Goal: Task Accomplishment & Management: Use online tool/utility

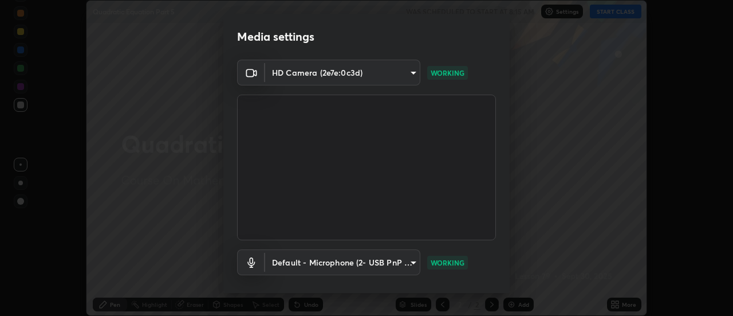
scroll to position [60, 0]
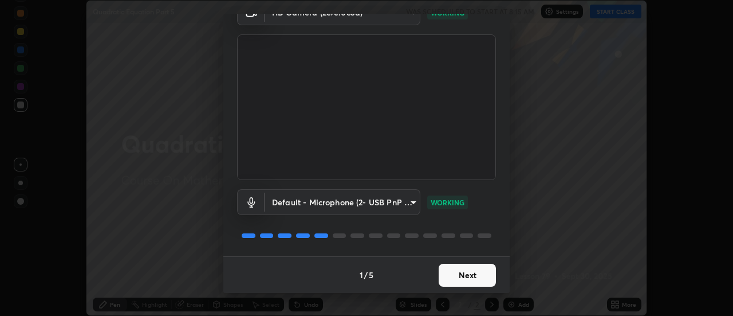
click at [467, 276] on button "Next" at bounding box center [467, 275] width 57 height 23
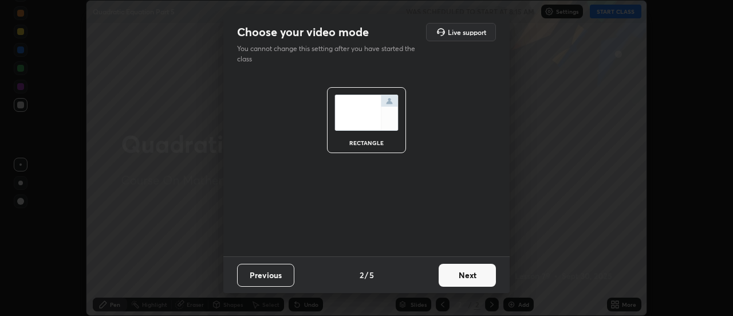
scroll to position [0, 0]
click at [468, 280] on button "Next" at bounding box center [467, 275] width 57 height 23
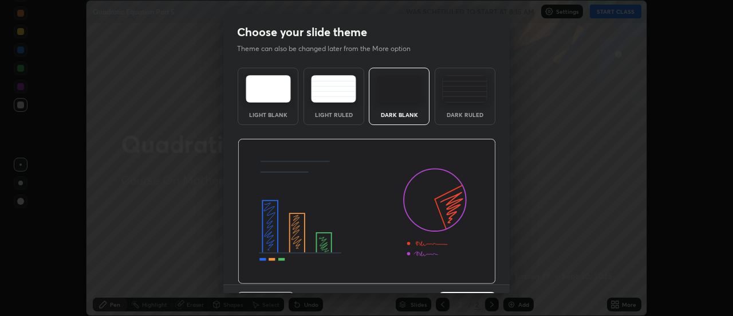
scroll to position [28, 0]
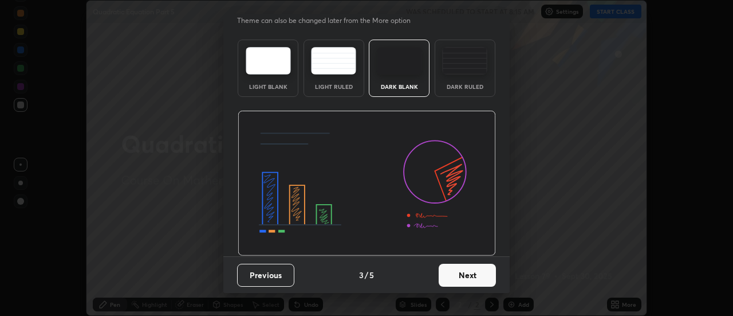
click at [466, 273] on button "Next" at bounding box center [467, 275] width 57 height 23
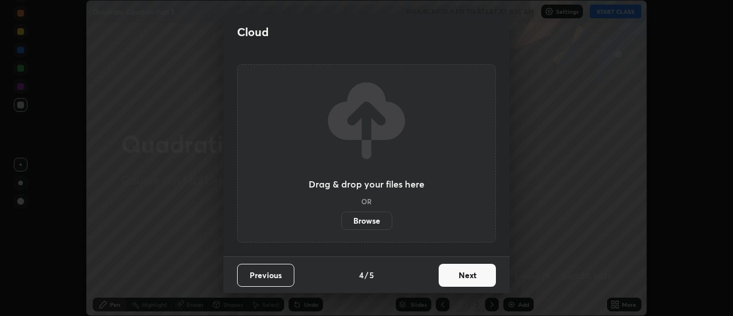
scroll to position [0, 0]
click at [466, 273] on button "Next" at bounding box center [467, 275] width 57 height 23
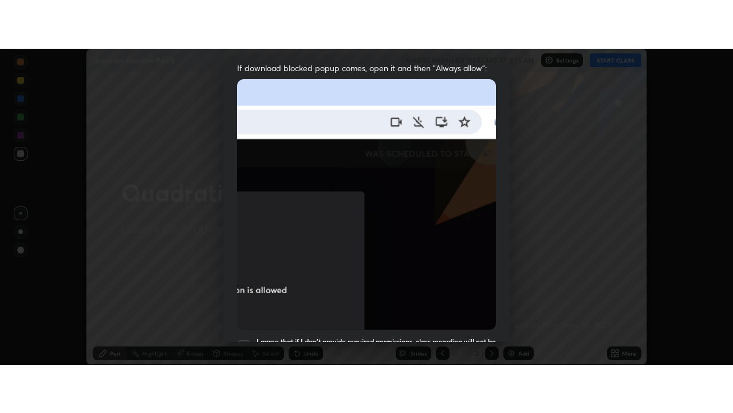
scroll to position [294, 0]
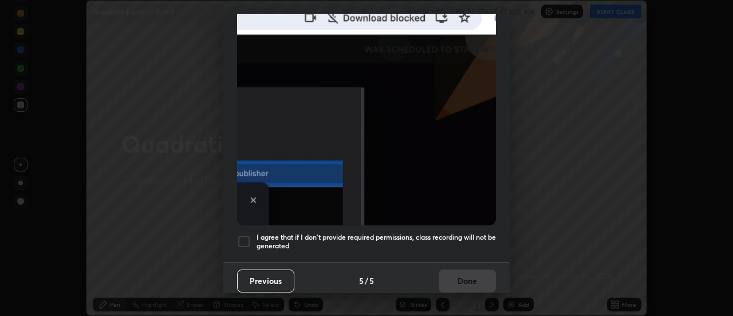
click at [454, 233] on h5 "I agree that if I don't provide required permissions, class recording will not …" at bounding box center [376, 242] width 239 height 18
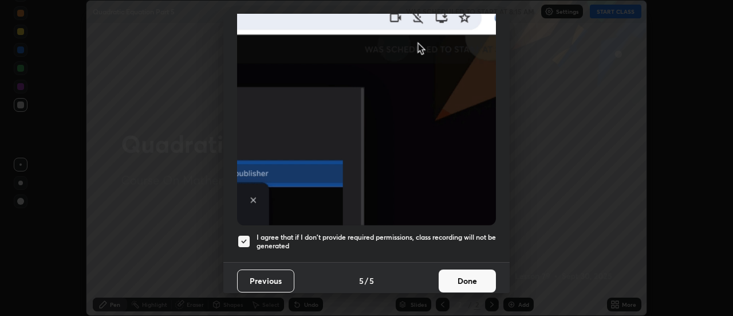
click at [461, 273] on button "Done" at bounding box center [467, 280] width 57 height 23
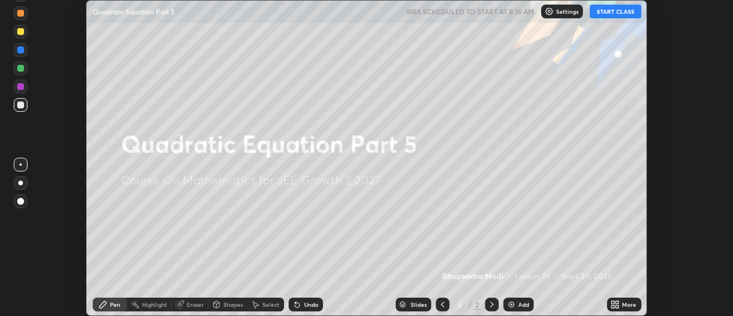
click at [616, 307] on icon at bounding box center [617, 306] width 3 height 3
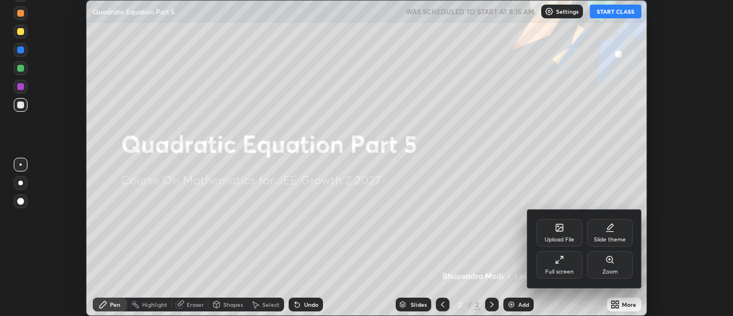
click at [552, 265] on div "Full screen" at bounding box center [560, 265] width 46 height 28
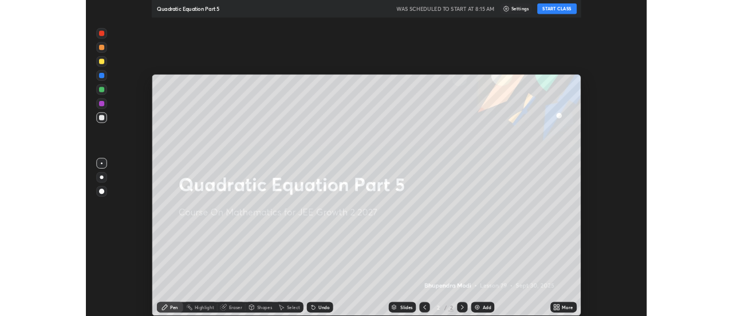
scroll to position [413, 733]
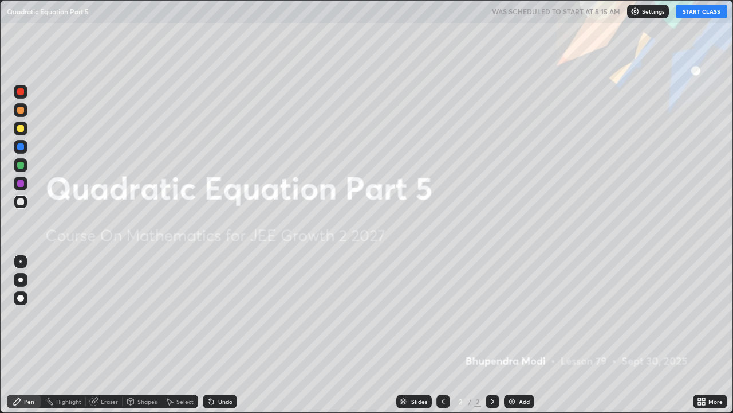
click at [702, 5] on button "START CLASS" at bounding box center [702, 12] width 52 height 14
click at [521, 315] on div "Add" at bounding box center [524, 401] width 11 height 6
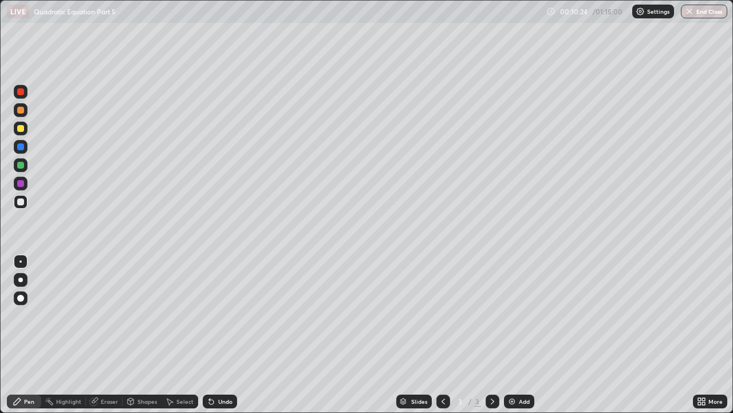
click at [108, 315] on div "Eraser" at bounding box center [109, 401] width 17 height 6
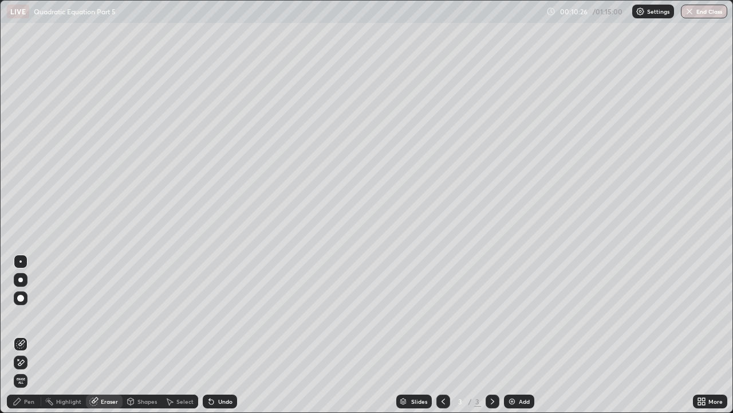
click at [28, 315] on div "Pen" at bounding box center [24, 401] width 34 height 14
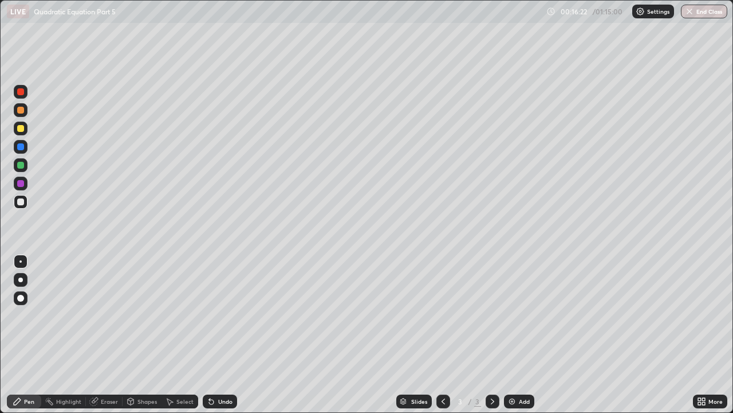
click at [516, 315] on div "Add" at bounding box center [519, 401] width 30 height 14
click at [108, 315] on div "Eraser" at bounding box center [109, 401] width 17 height 6
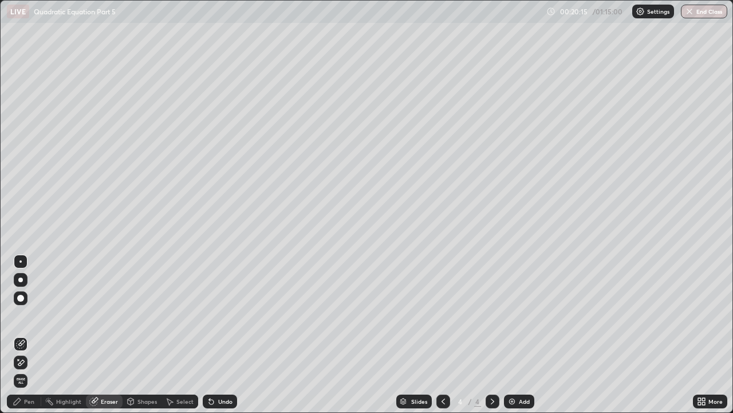
click at [26, 315] on div "Pen" at bounding box center [29, 401] width 10 height 6
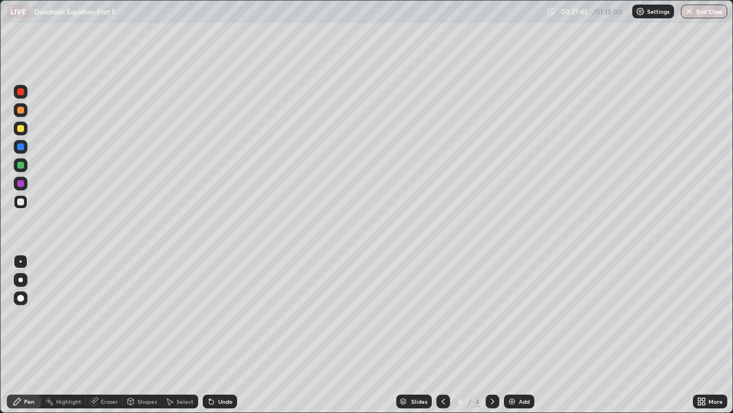
click at [515, 315] on img at bounding box center [512, 400] width 9 height 9
click at [109, 315] on div "Eraser" at bounding box center [109, 401] width 17 height 6
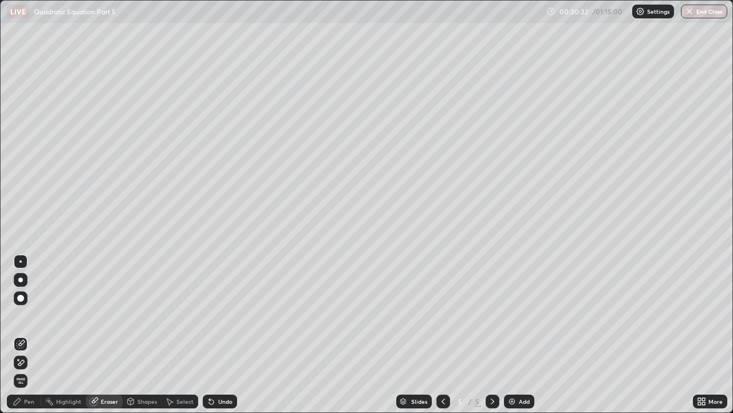
click at [29, 315] on div "Pen" at bounding box center [29, 401] width 10 height 6
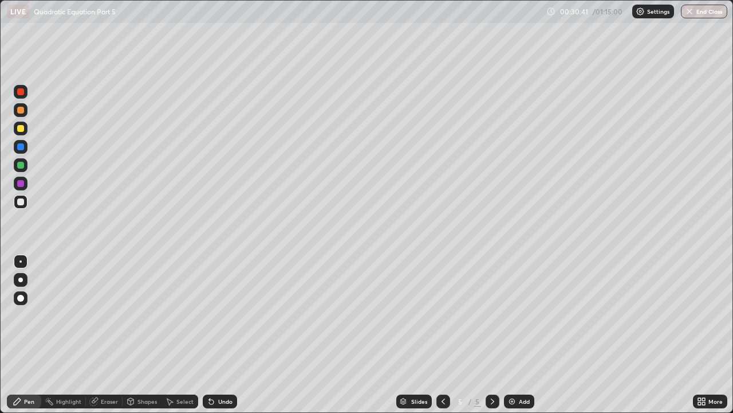
click at [107, 315] on div "Eraser" at bounding box center [109, 401] width 17 height 6
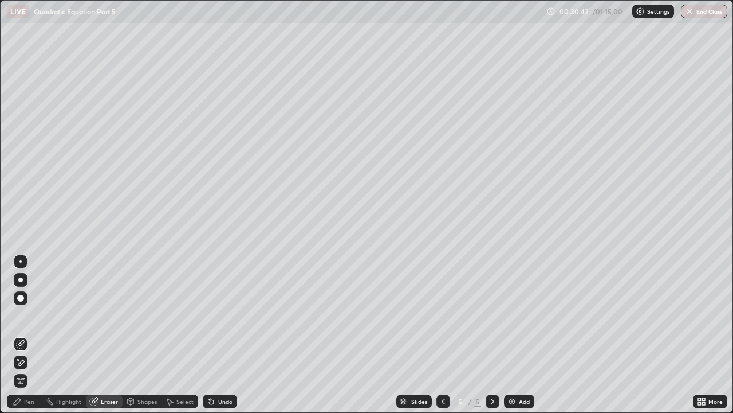
click at [33, 315] on div "Pen" at bounding box center [29, 401] width 10 height 6
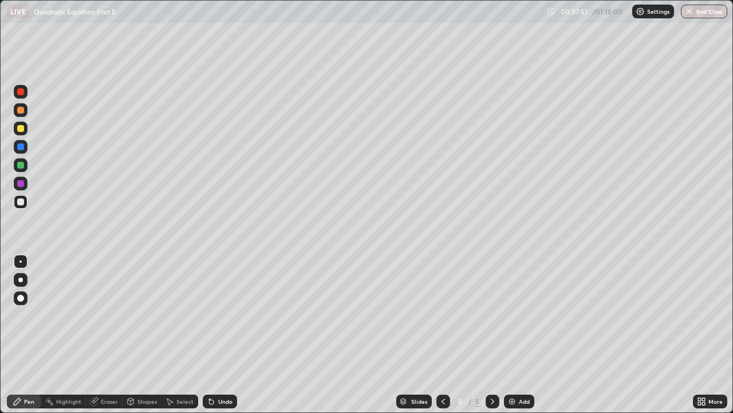
click at [524, 315] on div "Add" at bounding box center [524, 401] width 11 height 6
click at [106, 315] on div "Eraser" at bounding box center [109, 401] width 17 height 6
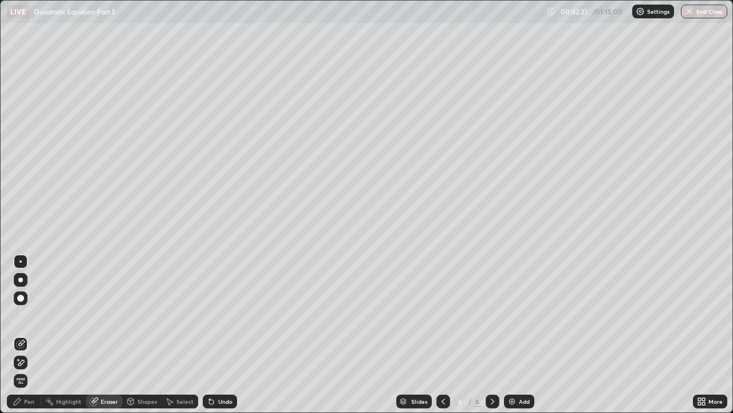
click at [30, 315] on div "Pen" at bounding box center [29, 401] width 10 height 6
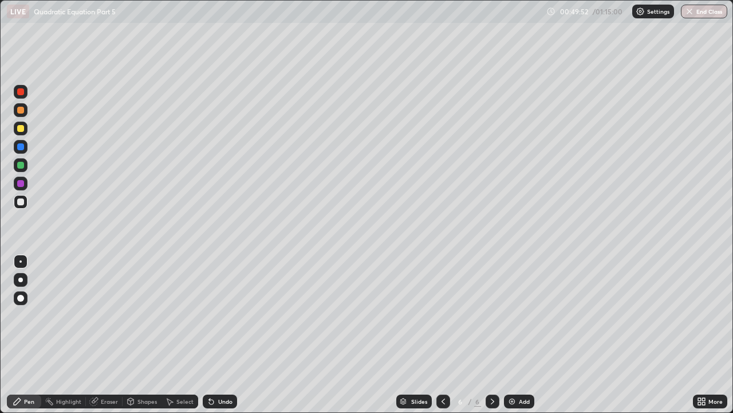
click at [512, 315] on img at bounding box center [512, 400] width 9 height 9
click at [519, 315] on div "Add" at bounding box center [524, 401] width 11 height 6
click at [107, 315] on div "Eraser" at bounding box center [109, 401] width 17 height 6
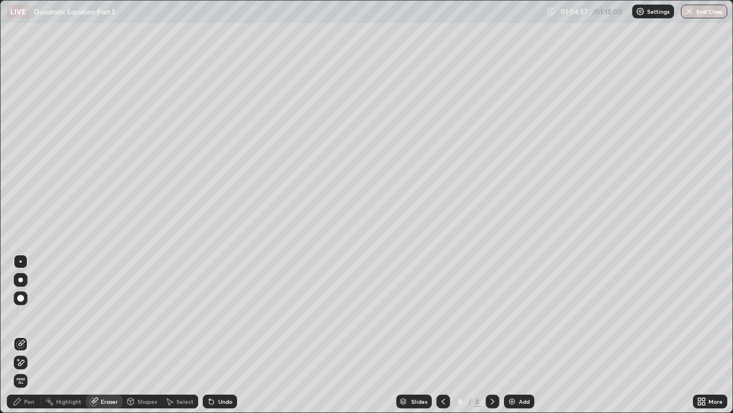
click at [34, 315] on div "Pen" at bounding box center [24, 401] width 34 height 14
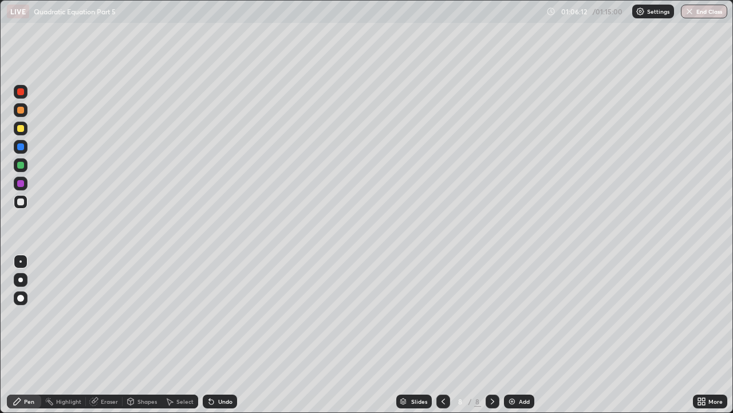
click at [106, 315] on div "Eraser" at bounding box center [109, 401] width 17 height 6
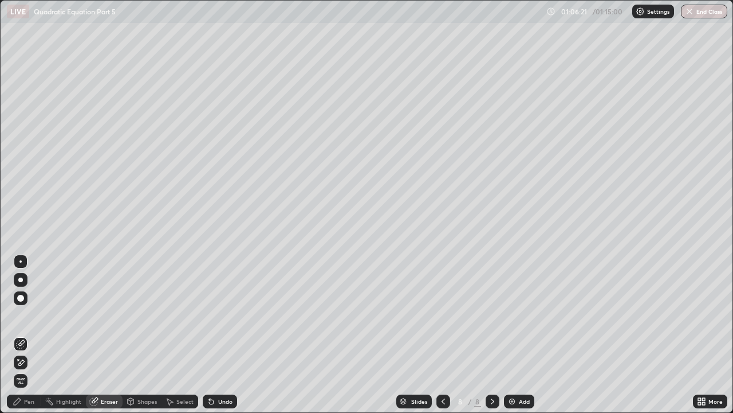
click at [24, 315] on div "Pen" at bounding box center [29, 401] width 10 height 6
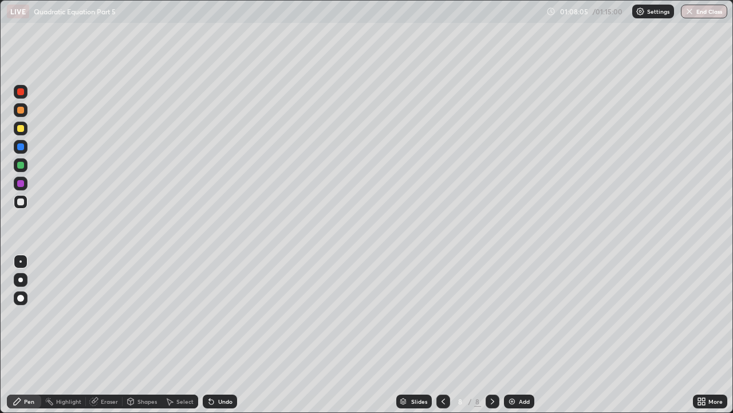
click at [234, 315] on div "Undo" at bounding box center [220, 401] width 34 height 14
click at [229, 315] on div "Undo" at bounding box center [225, 401] width 14 height 6
click at [226, 315] on div "Undo" at bounding box center [220, 401] width 34 height 14
click at [510, 315] on img at bounding box center [512, 400] width 9 height 9
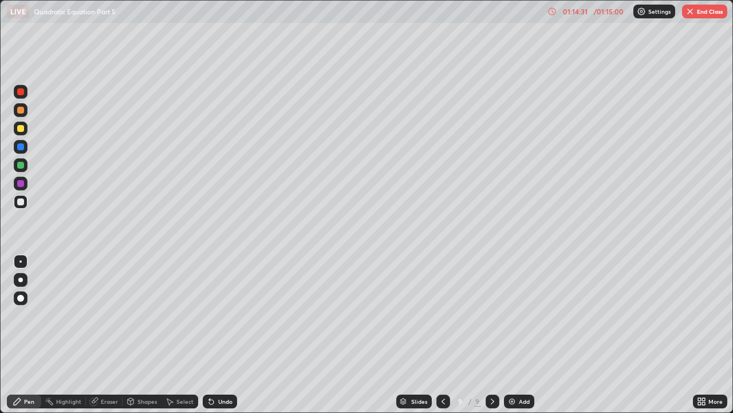
click at [218, 315] on div "Undo" at bounding box center [225, 401] width 14 height 6
click at [223, 315] on div "Undo" at bounding box center [225, 401] width 14 height 6
click at [225, 315] on div "Undo" at bounding box center [225, 401] width 14 height 6
click at [226, 315] on div "Undo" at bounding box center [220, 401] width 34 height 14
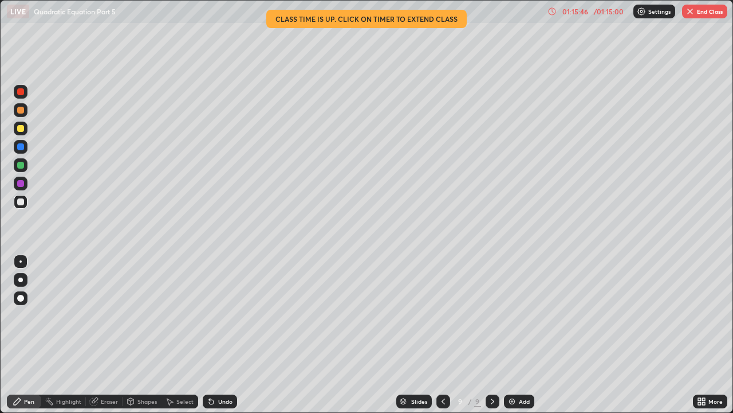
click at [694, 14] on img "button" at bounding box center [690, 11] width 9 height 9
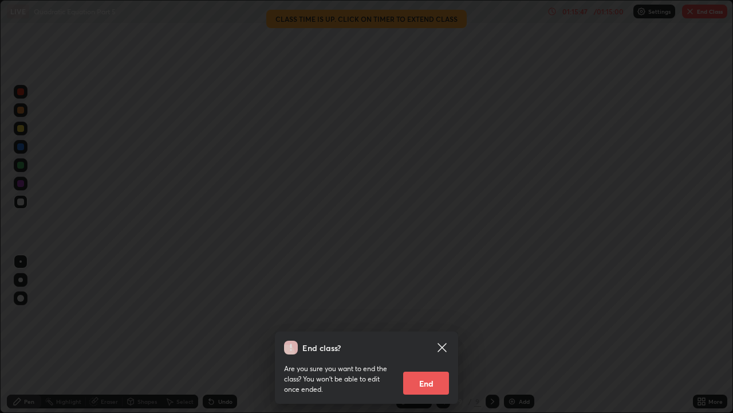
click at [436, 315] on button "End" at bounding box center [426, 382] width 46 height 23
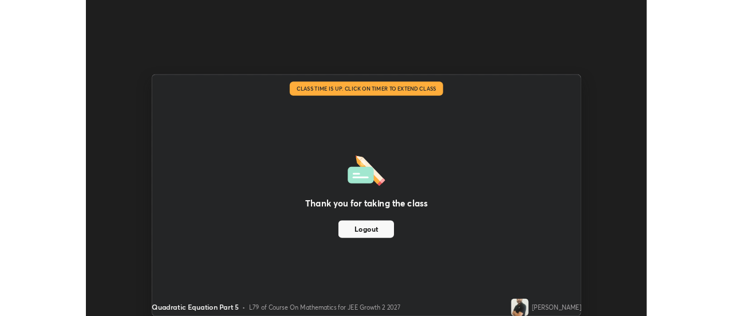
scroll to position [56980, 56562]
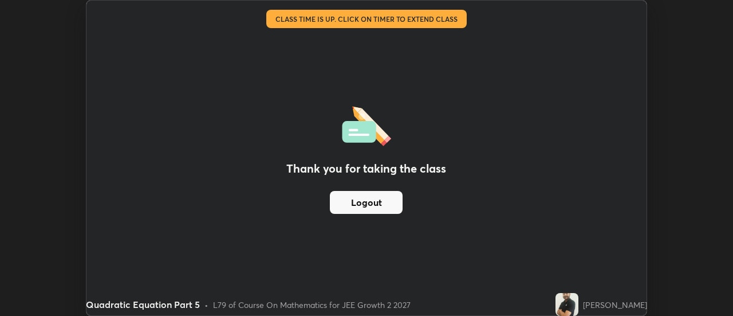
click at [381, 206] on button "Logout" at bounding box center [366, 202] width 73 height 23
click at [387, 210] on button "Logout" at bounding box center [366, 202] width 73 height 23
click at [393, 207] on button "Logout" at bounding box center [366, 202] width 73 height 23
